Goal: Transaction & Acquisition: Purchase product/service

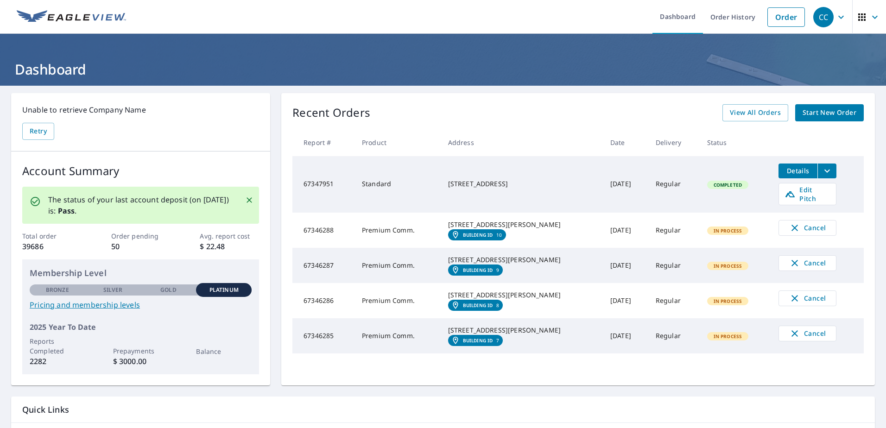
click at [815, 108] on span "Start New Order" at bounding box center [830, 113] width 54 height 12
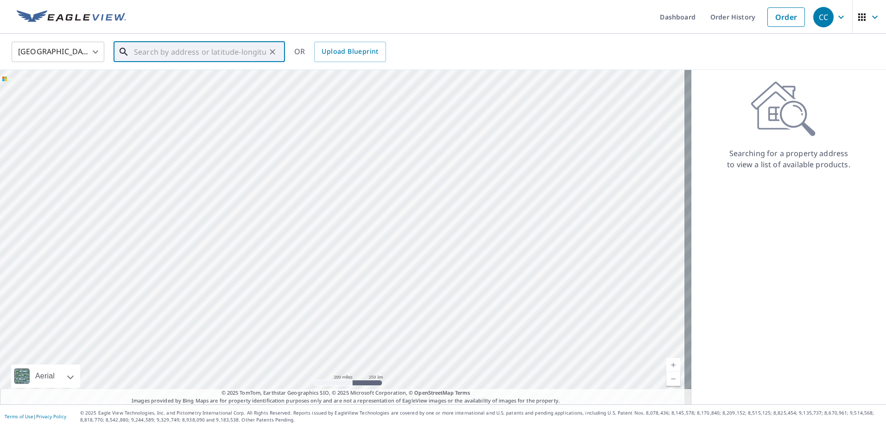
click at [171, 55] on input "text" at bounding box center [200, 52] width 132 height 26
paste input "[STREET_ADDRESS]"
click at [186, 83] on span "[STREET_ADDRESS]" at bounding box center [205, 78] width 146 height 11
type input "[STREET_ADDRESS][PERSON_NAME]"
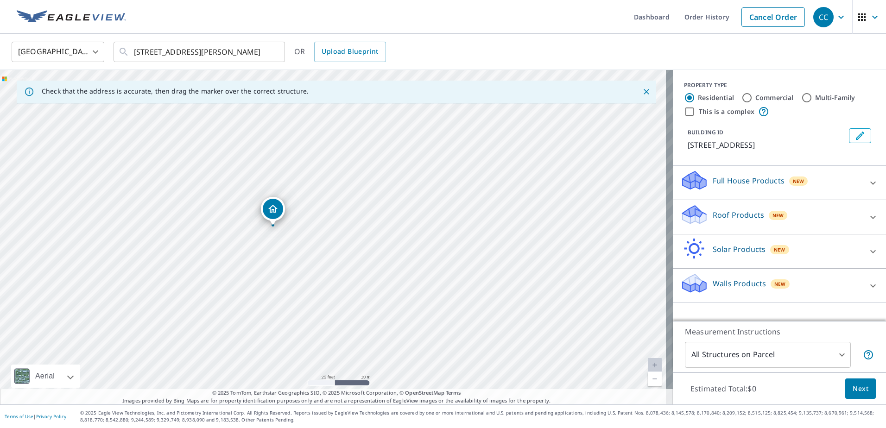
click at [726, 221] on div "Roof Products New" at bounding box center [772, 217] width 182 height 26
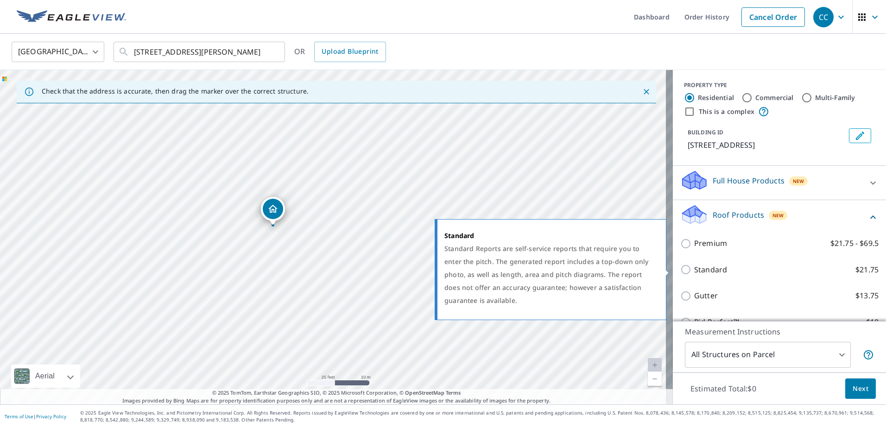
click at [700, 269] on p "Standard" at bounding box center [710, 270] width 33 height 12
click at [694, 269] on input "Standard $21.75" at bounding box center [688, 269] width 14 height 11
checkbox input "true"
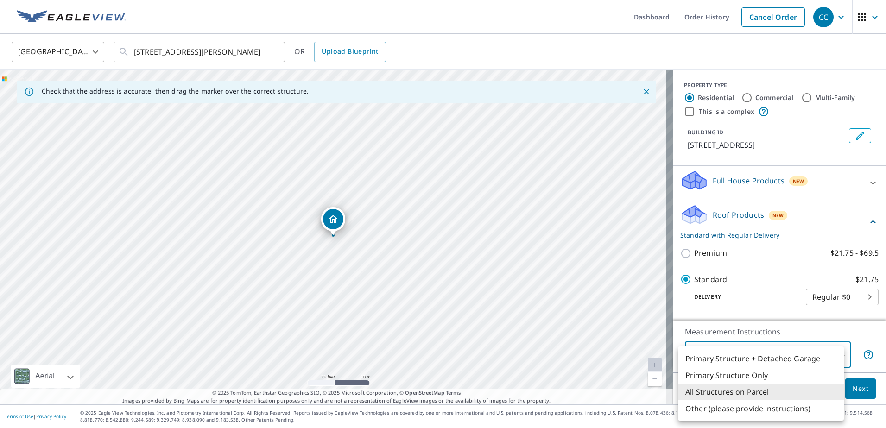
click at [710, 357] on body "CC CC Dashboard Order History Cancel Order CC [GEOGRAPHIC_DATA] US ​ [STREET_AD…" at bounding box center [443, 214] width 886 height 428
click at [716, 345] on div at bounding box center [443, 214] width 886 height 428
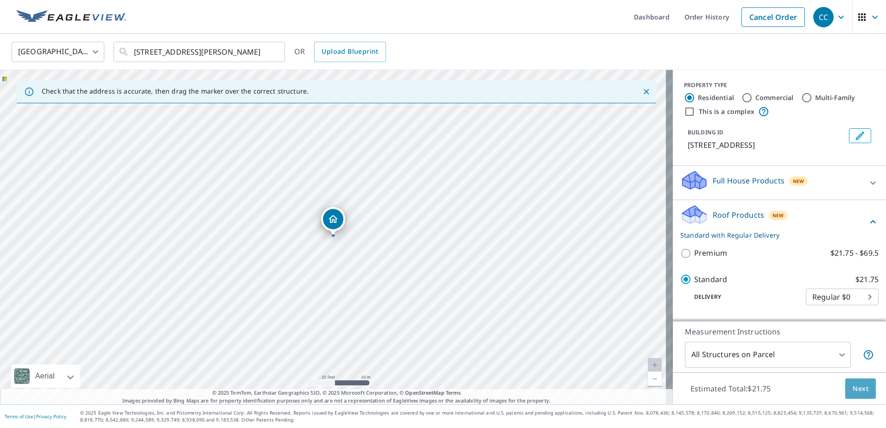
click at [859, 388] on span "Next" at bounding box center [861, 389] width 16 height 12
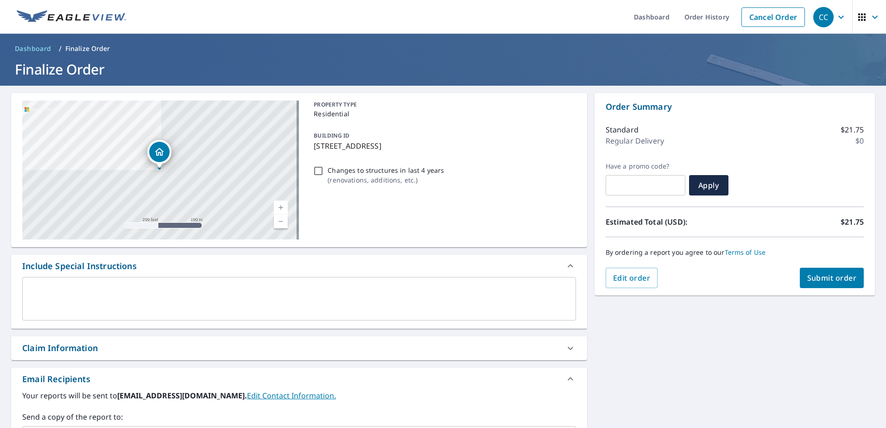
click at [140, 352] on div "Claim Information" at bounding box center [290, 348] width 537 height 13
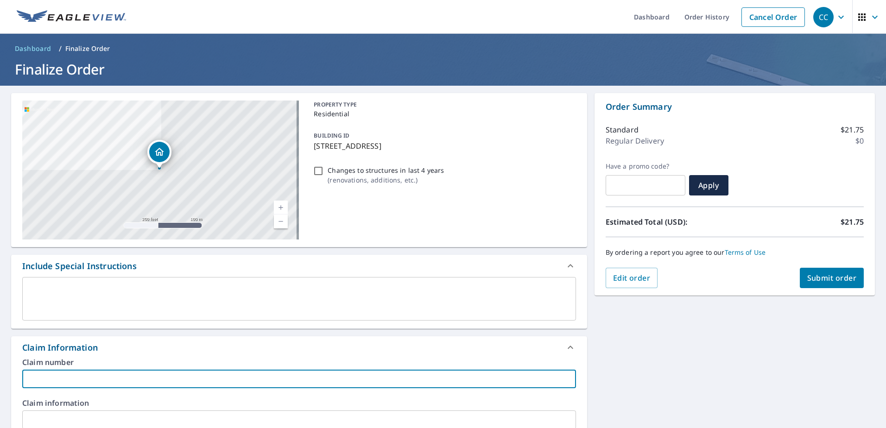
click at [65, 380] on input "text" at bounding box center [299, 379] width 554 height 19
paste input "8158710"
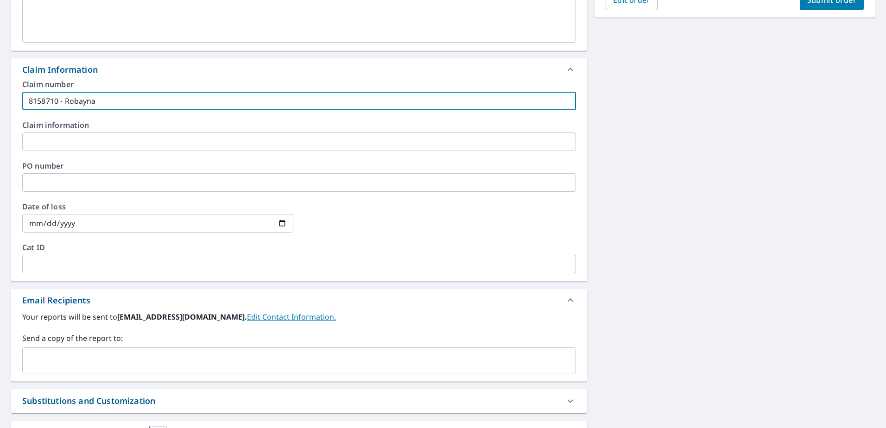
type input "8158710 - Robayna"
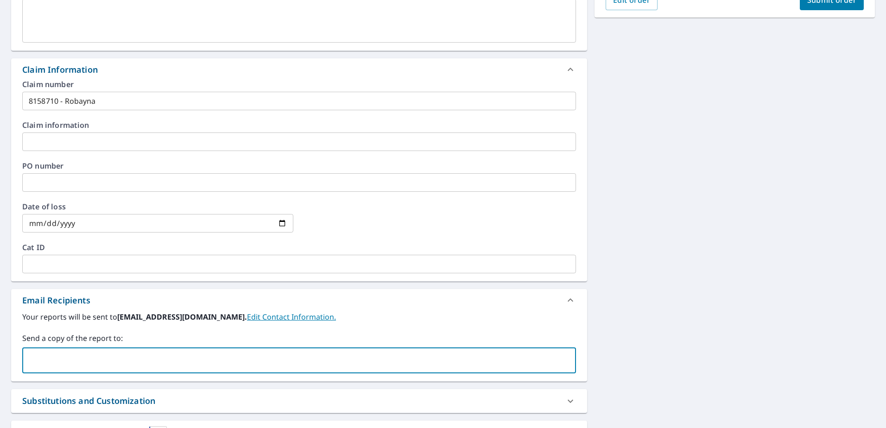
click at [78, 364] on input "text" at bounding box center [292, 361] width 532 height 18
type input "[EMAIL_ADDRESS][DOMAIN_NAME]"
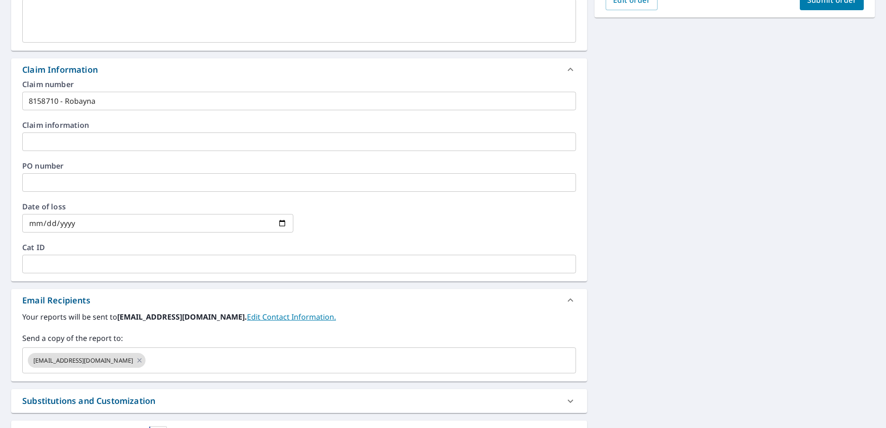
click at [756, 224] on div "**********" at bounding box center [443, 145] width 886 height 674
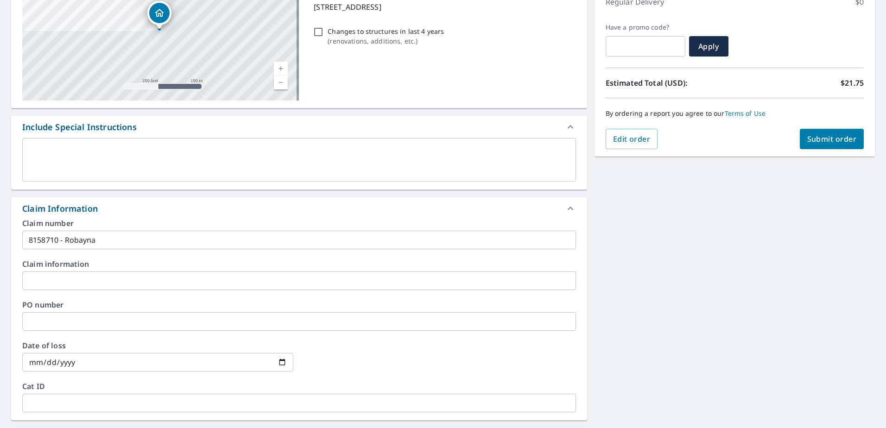
scroll to position [46, 0]
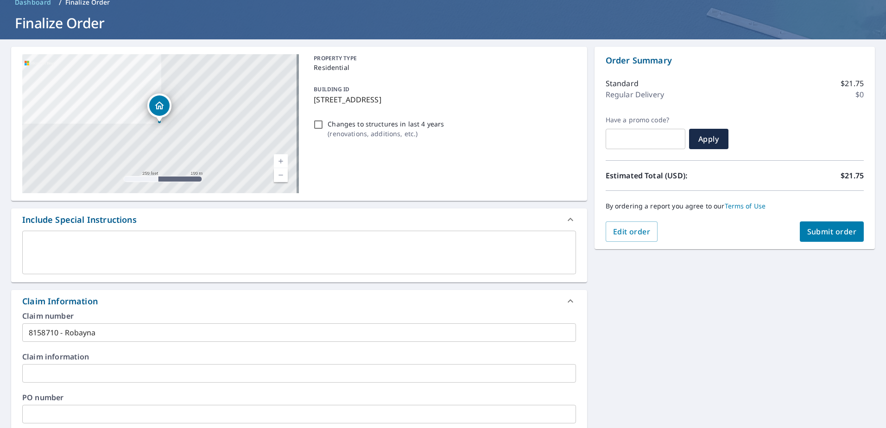
drag, startPoint x: 802, startPoint y: 204, endPoint x: 806, endPoint y: 213, distance: 10.4
click at [804, 210] on p "By ordering a report you agree to our Terms of Use" at bounding box center [735, 206] width 258 height 8
click at [808, 217] on div "By ordering a report you agree to our Terms of Use" at bounding box center [735, 206] width 258 height 31
click at [811, 225] on button "Submit order" at bounding box center [832, 232] width 64 height 20
